Goal: Task Accomplishment & Management: Manage account settings

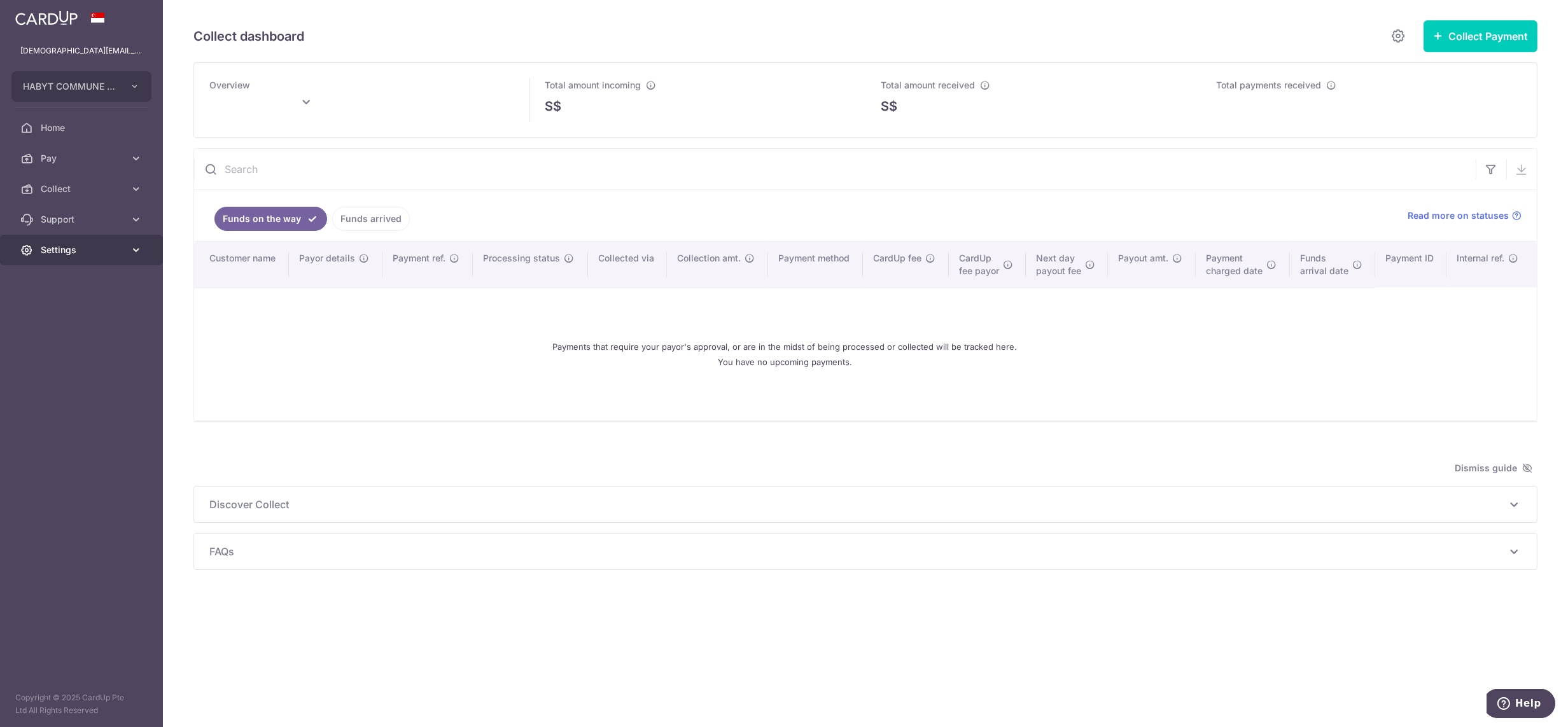
click at [62, 254] on span "Settings" at bounding box center [83, 250] width 84 height 13
click at [83, 320] on link "Logout" at bounding box center [81, 311] width 163 height 31
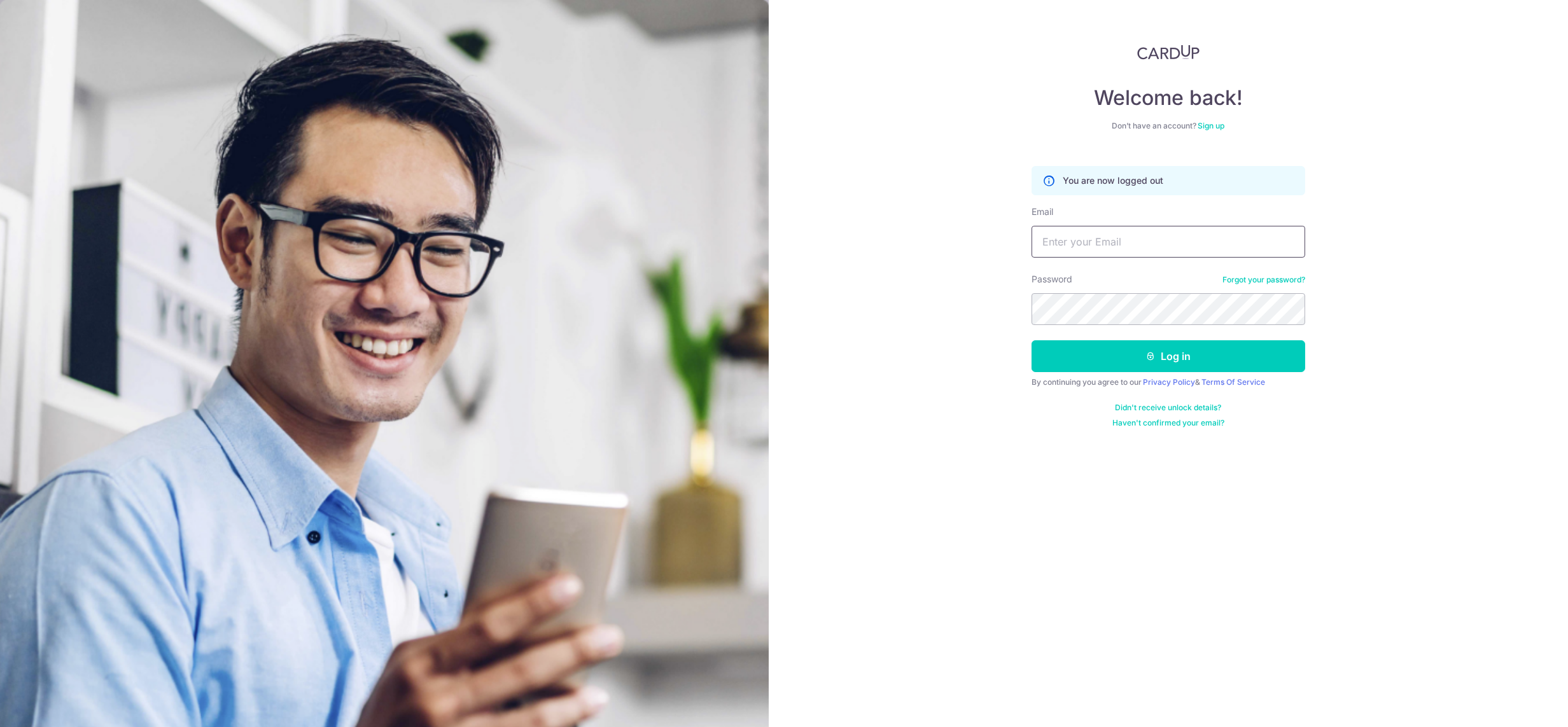
click at [1116, 238] on input "Email" at bounding box center [1168, 242] width 273 height 31
click at [1125, 252] on input "lady.labarda+hcs1@habyt.com" at bounding box center [1168, 242] width 273 height 31
drag, startPoint x: 1129, startPoint y: 240, endPoint x: 1112, endPoint y: 241, distance: 17.0
click at [1112, 241] on input "lady.labarda+hcs1@habyt.com" at bounding box center [1168, 242] width 273 height 31
type input "[DEMOGRAPHIC_DATA][EMAIL_ADDRESS][DOMAIN_NAME]"
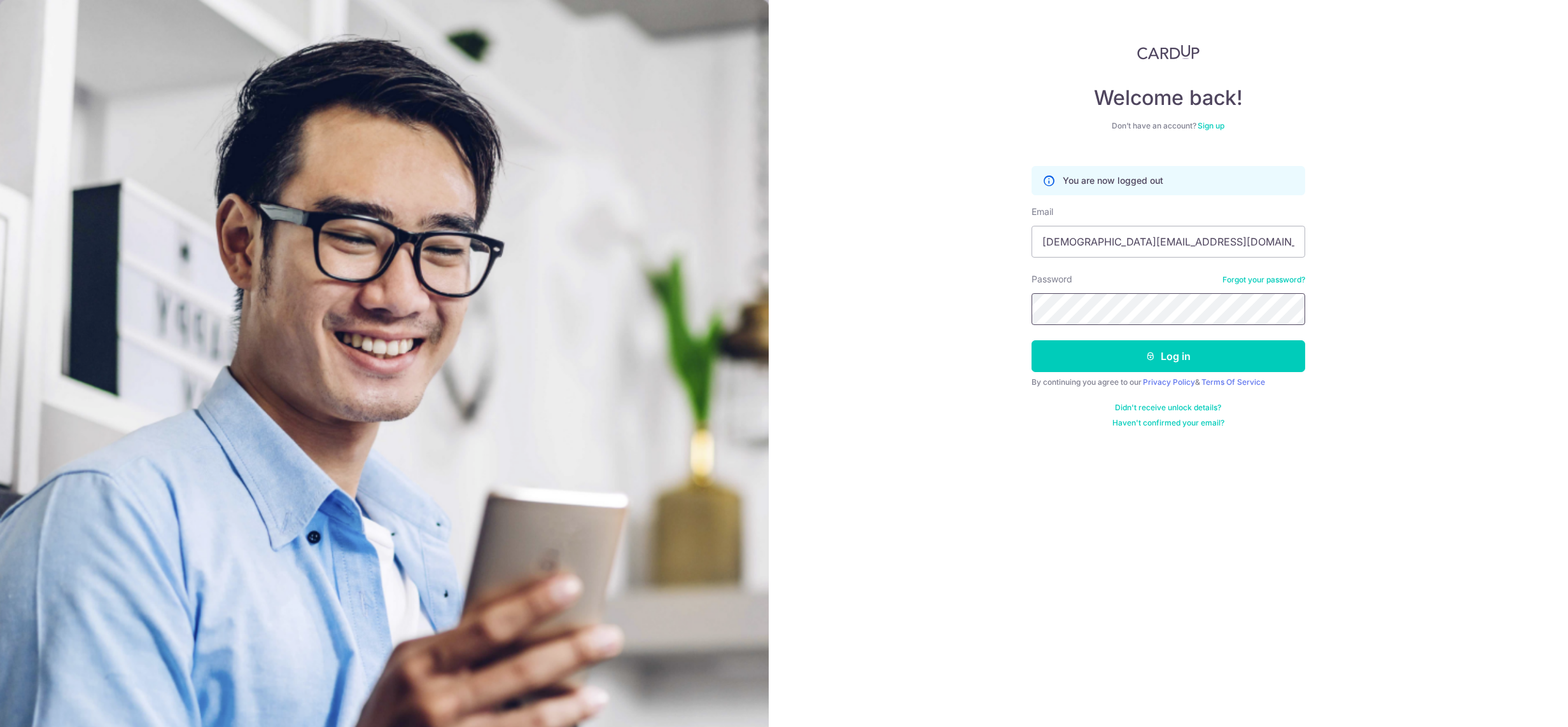
click at [1032, 340] on button "Log in" at bounding box center [1168, 356] width 273 height 31
